Goal: Task Accomplishment & Management: Manage account settings

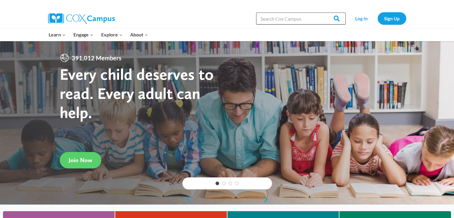
click at [273, 24] on input "Search in https://coxcampus.org/" at bounding box center [301, 19] width 90 height 12
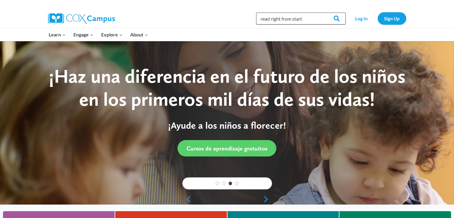
type input "read right from start"
click at [322, 13] on input "Search" at bounding box center [333, 19] width 23 height 12
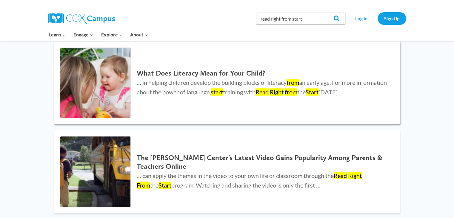
scroll to position [129, 0]
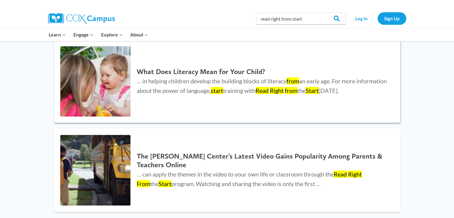
click at [213, 66] on div "What Does Literacy Mean for Your Child? … in helping children develop the build…" at bounding box center [262, 81] width 263 height 34
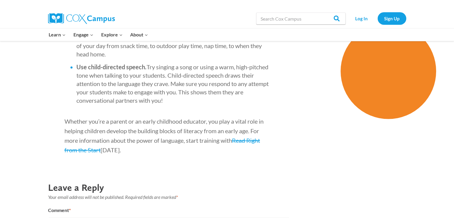
scroll to position [981, 0]
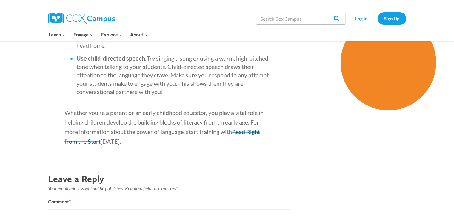
click at [251, 140] on link "Read Right from the Start" at bounding box center [161, 136] width 195 height 17
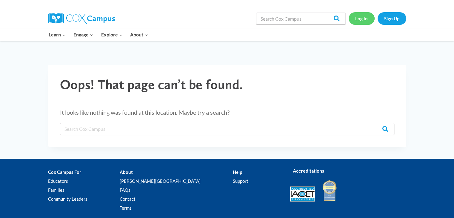
click at [351, 16] on link "Log In" at bounding box center [361, 18] width 26 height 12
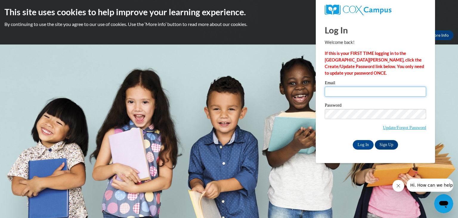
click at [344, 95] on input "Email" at bounding box center [375, 92] width 101 height 10
type input "[EMAIL_ADDRESS][DOMAIN_NAME]"
click at [365, 144] on input "Log In" at bounding box center [363, 145] width 21 height 10
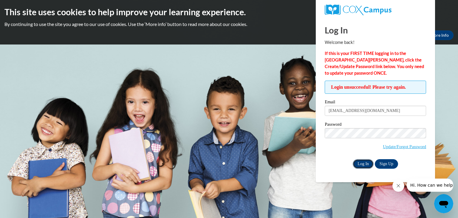
click at [360, 163] on input "Log In" at bounding box center [363, 164] width 21 height 10
click at [409, 144] on link "Update/Forgot Password" at bounding box center [404, 146] width 43 height 5
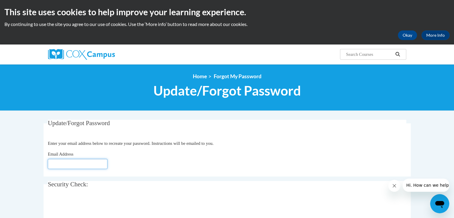
click at [69, 165] on input "Email Address" at bounding box center [78, 164] width 60 height 10
click button "Refresh captcha" at bounding box center [0, 0] width 0 height 0
type input "[EMAIL_ADDRESS][DOMAIN_NAME]"
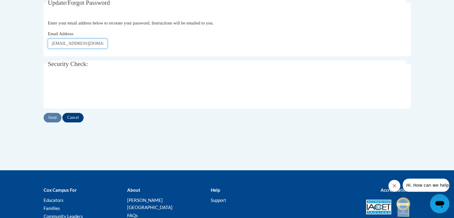
scroll to position [171, 0]
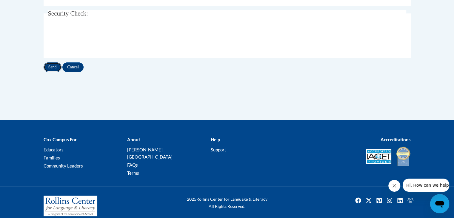
click at [51, 65] on input "Send" at bounding box center [53, 67] width 18 height 10
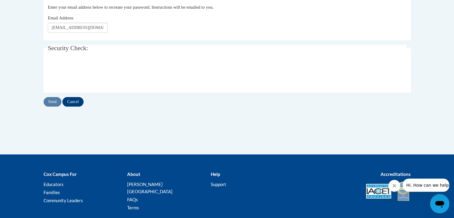
scroll to position [153, 0]
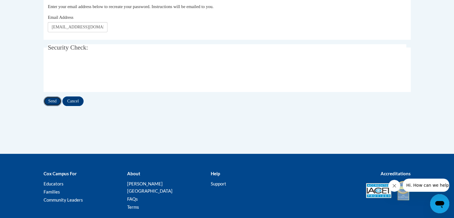
click at [51, 101] on input "Send" at bounding box center [53, 101] width 18 height 10
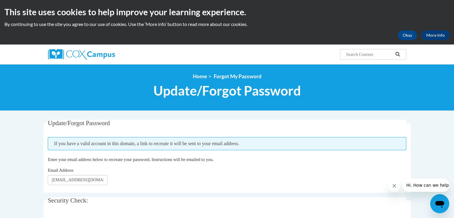
click at [365, 55] on input "Search..." at bounding box center [369, 54] width 48 height 7
type input "R"
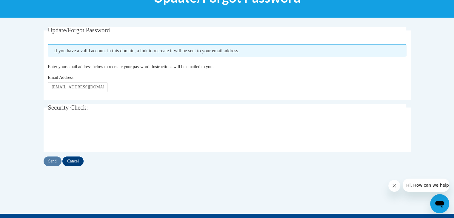
scroll to position [92, 0]
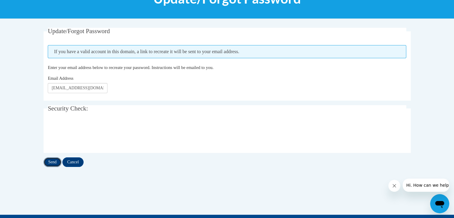
click at [51, 163] on input "Send" at bounding box center [53, 162] width 18 height 10
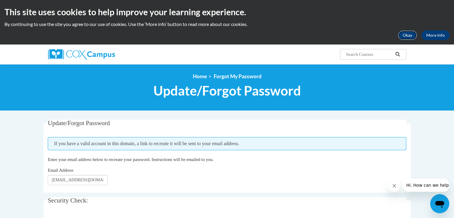
click at [406, 34] on button "Okay" at bounding box center [407, 35] width 19 height 10
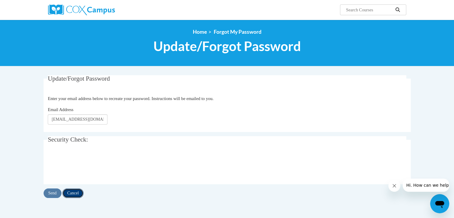
click at [75, 195] on input "Cancel" at bounding box center [72, 193] width 21 height 10
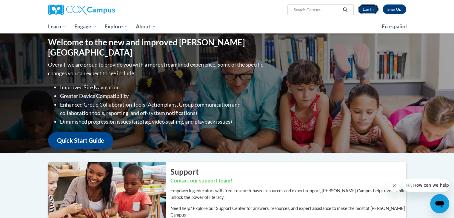
click at [363, 9] on link "Log In" at bounding box center [368, 9] width 21 height 10
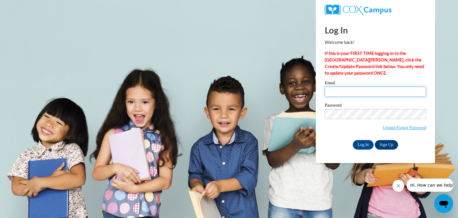
click at [352, 94] on input "Email" at bounding box center [375, 92] width 101 height 10
type input "[EMAIL_ADDRESS][DOMAIN_NAME]"
click at [359, 124] on span "Update/Forgot Password" at bounding box center [375, 121] width 101 height 25
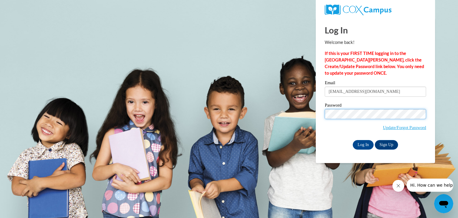
click at [353, 140] on input "Log In" at bounding box center [363, 145] width 21 height 10
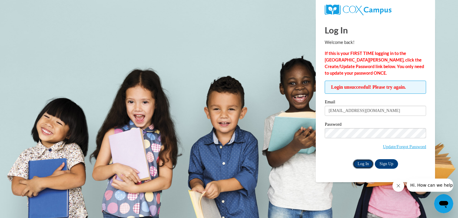
click at [368, 165] on input "Log In" at bounding box center [363, 164] width 21 height 10
click at [353, 159] on input "Log In" at bounding box center [363, 164] width 21 height 10
click at [411, 146] on link "Update/Forgot Password" at bounding box center [404, 146] width 43 height 5
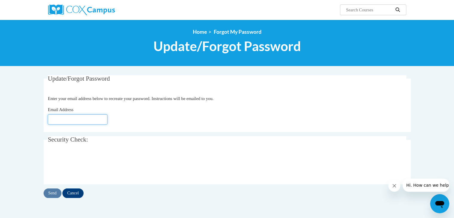
click at [76, 118] on input "Email Address" at bounding box center [78, 119] width 60 height 10
type input "[EMAIL_ADDRESS][DOMAIN_NAME]"
click at [50, 195] on input "Send" at bounding box center [53, 193] width 18 height 10
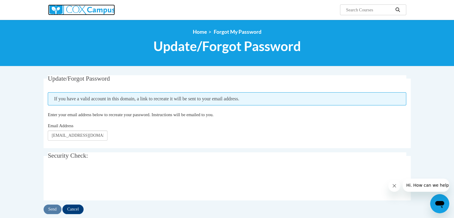
click at [92, 8] on img at bounding box center [81, 9] width 67 height 11
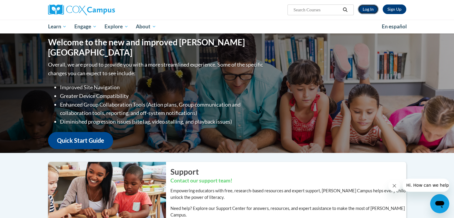
click at [368, 7] on link "Log In" at bounding box center [368, 9] width 21 height 10
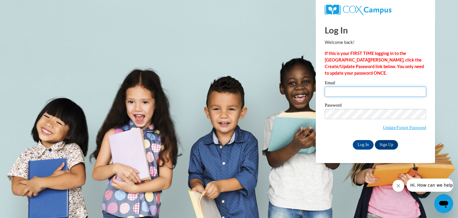
click at [374, 91] on input "Email" at bounding box center [375, 92] width 101 height 10
type input "jordanmbing@gmail.com"
click at [361, 144] on input "Log In" at bounding box center [363, 145] width 21 height 10
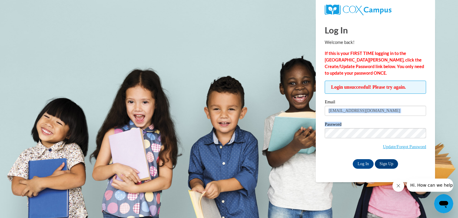
drag, startPoint x: 376, startPoint y: 101, endPoint x: 351, endPoint y: 144, distance: 49.7
click at [351, 144] on div "Email [EMAIL_ADDRESS][DOMAIN_NAME] Password Update/Forgot Password Log In Sign …" at bounding box center [375, 134] width 101 height 69
click at [323, 155] on div "Login unsuccessful! Please try again. Please enter your email! Please enter you…" at bounding box center [375, 125] width 110 height 88
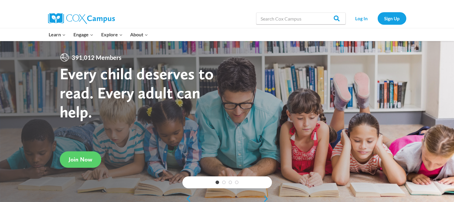
click at [237, 4] on div at bounding box center [316, 4] width 179 height 9
